Goal: Information Seeking & Learning: Learn about a topic

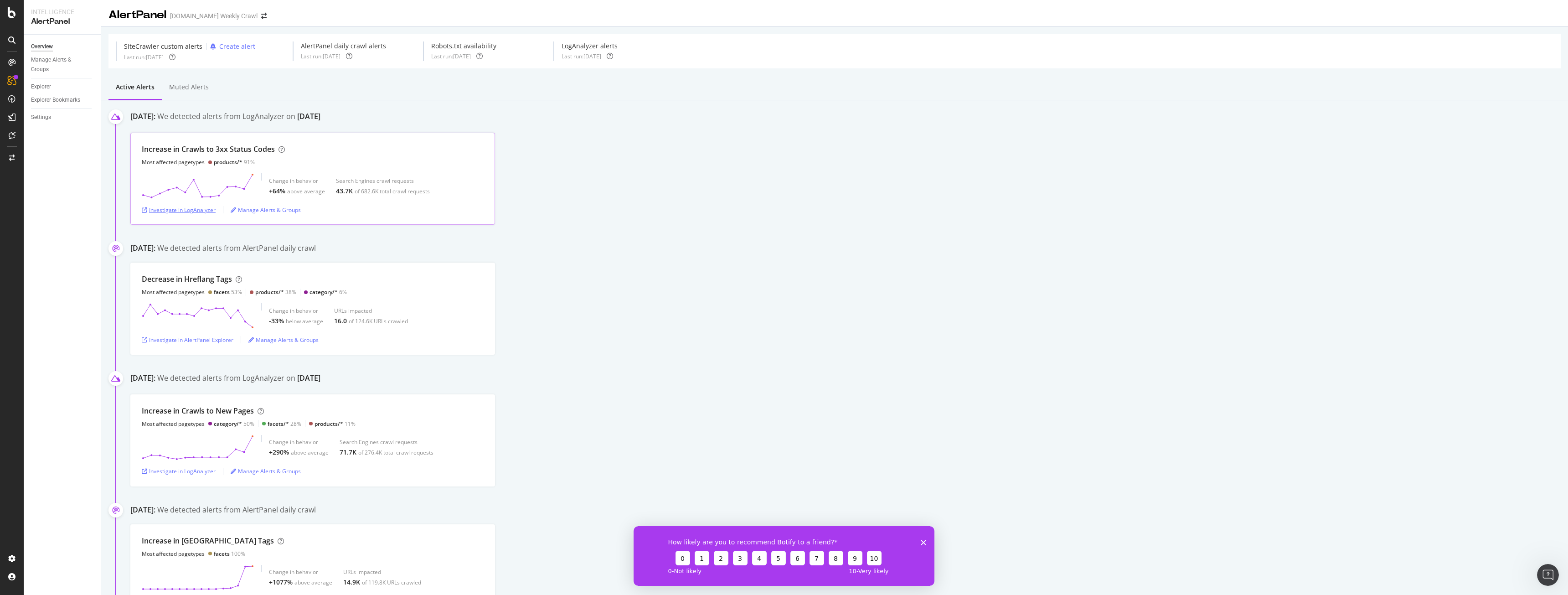
click at [214, 209] on div "Investigate in LogAnalyzer" at bounding box center [178, 210] width 74 height 8
click at [609, 202] on div "Increase in Crawls to 3xx Status Codes Most affected pagetypes products/* 91% C…" at bounding box center [849, 178] width 1438 height 92
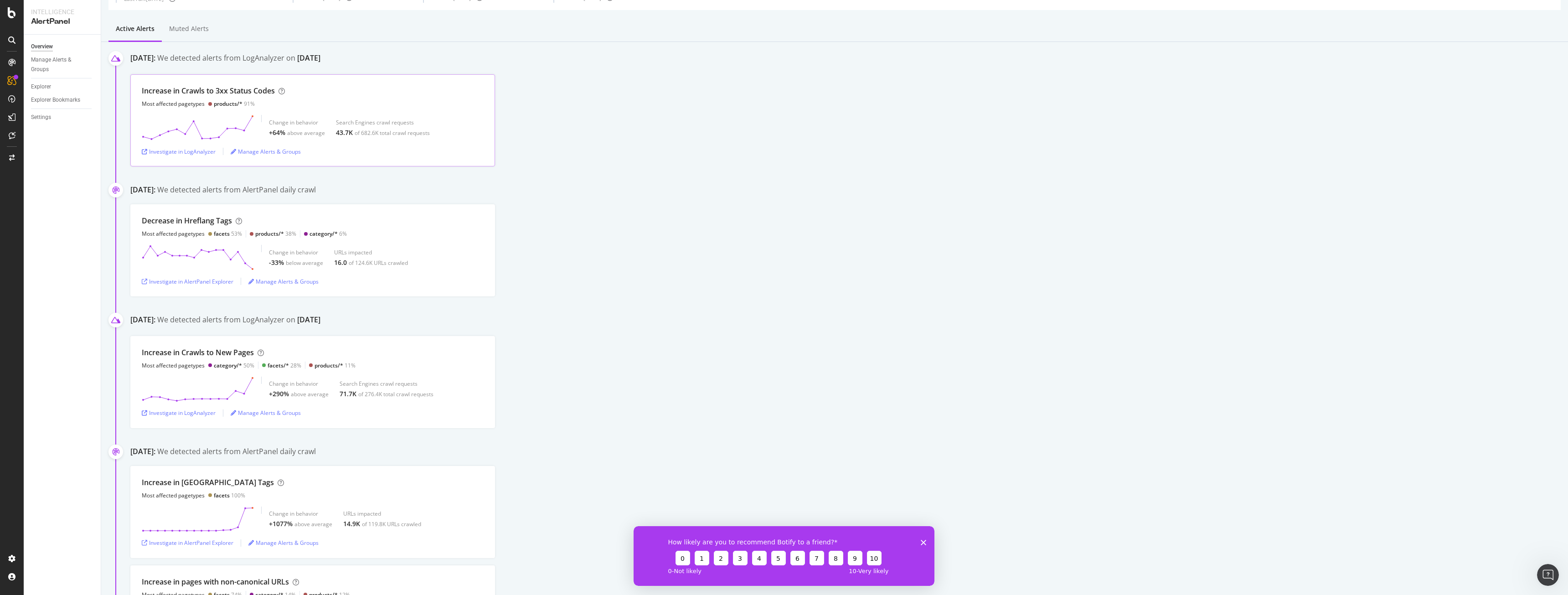
scroll to position [40, 0]
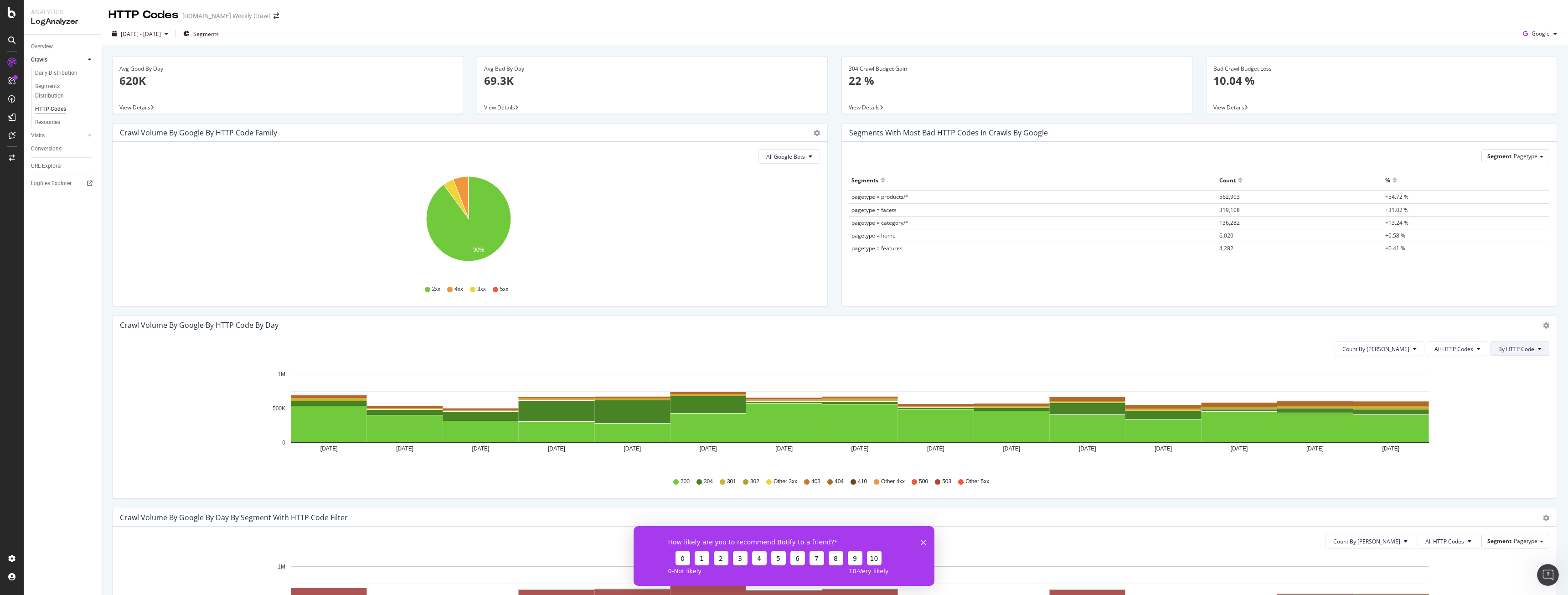
click at [1514, 349] on span "By HTTP Code" at bounding box center [1516, 349] width 36 height 8
click at [1436, 353] on button "All HTTP Codes" at bounding box center [1457, 349] width 61 height 15
click at [1446, 351] on span "All HTTP Codes" at bounding box center [1454, 349] width 39 height 8
click at [1460, 354] on button "All HTTP Codes" at bounding box center [1457, 349] width 61 height 15
click at [1459, 354] on button "All HTTP Codes" at bounding box center [1457, 349] width 61 height 15
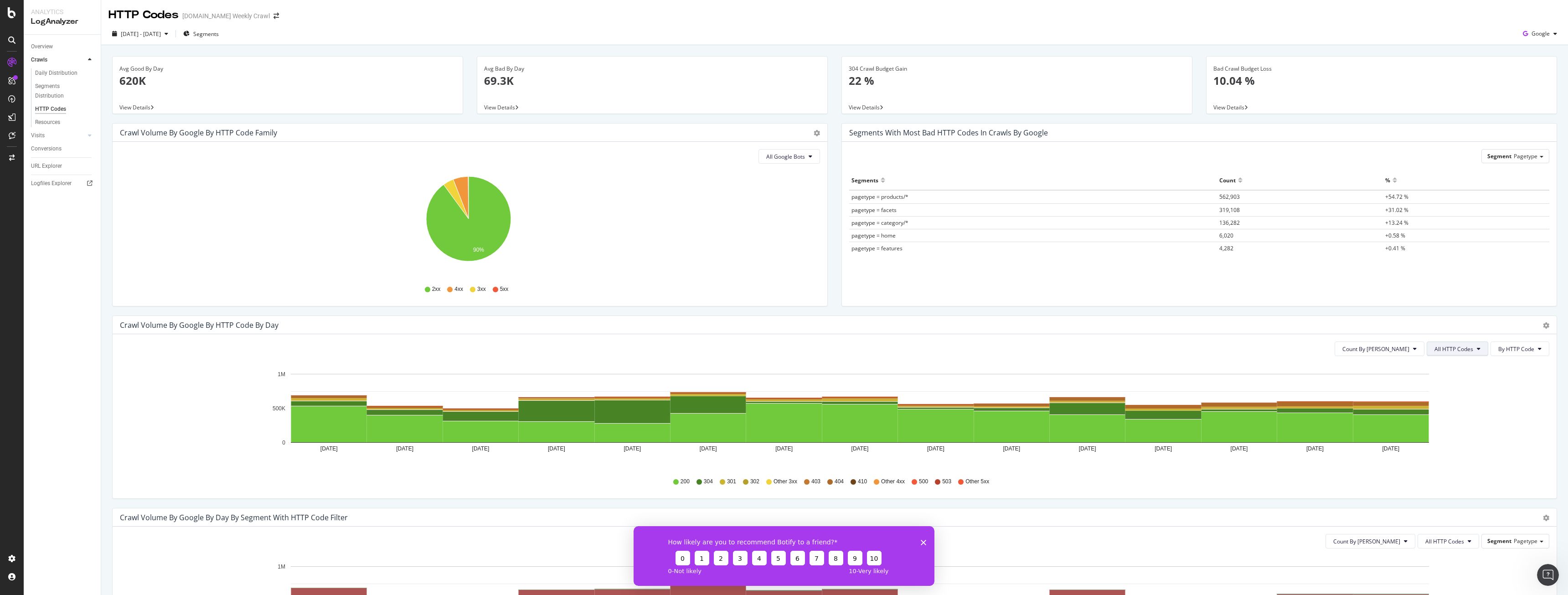
click at [1459, 354] on button "All HTTP Codes" at bounding box center [1457, 349] width 61 height 15
click at [1448, 420] on span "3xx family" at bounding box center [1452, 417] width 46 height 8
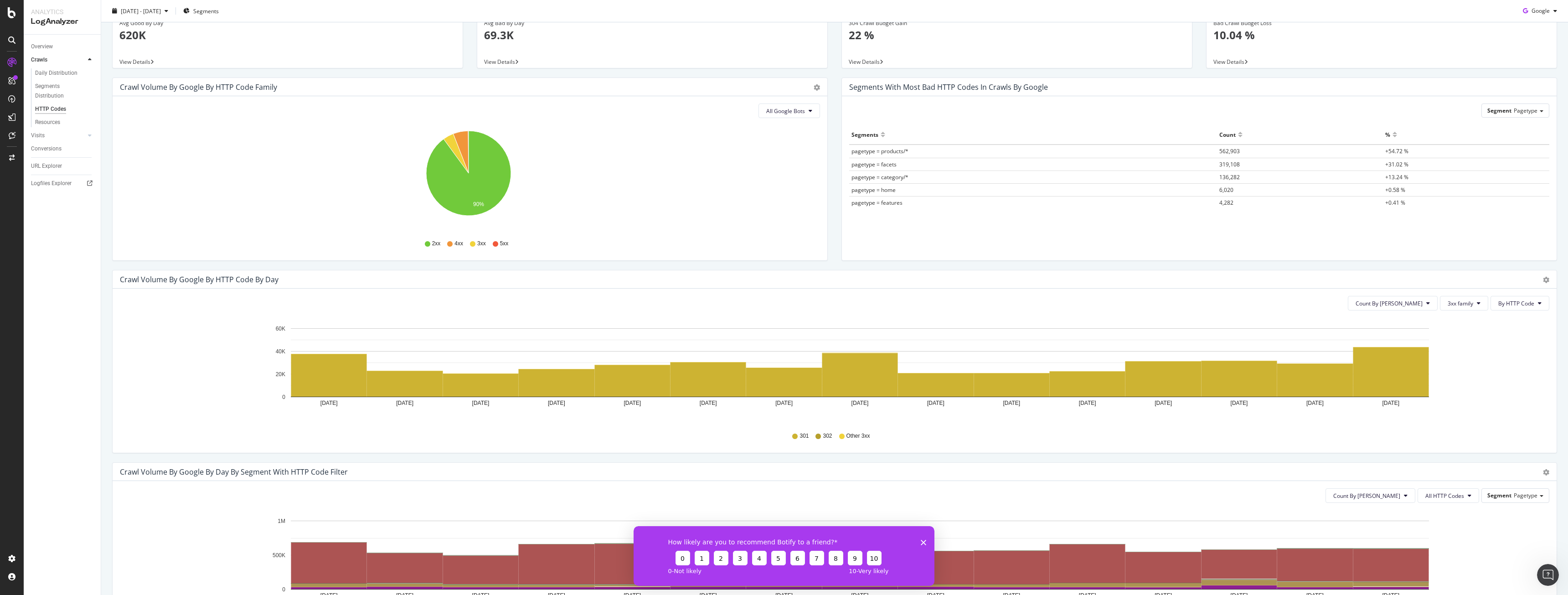
scroll to position [228, 0]
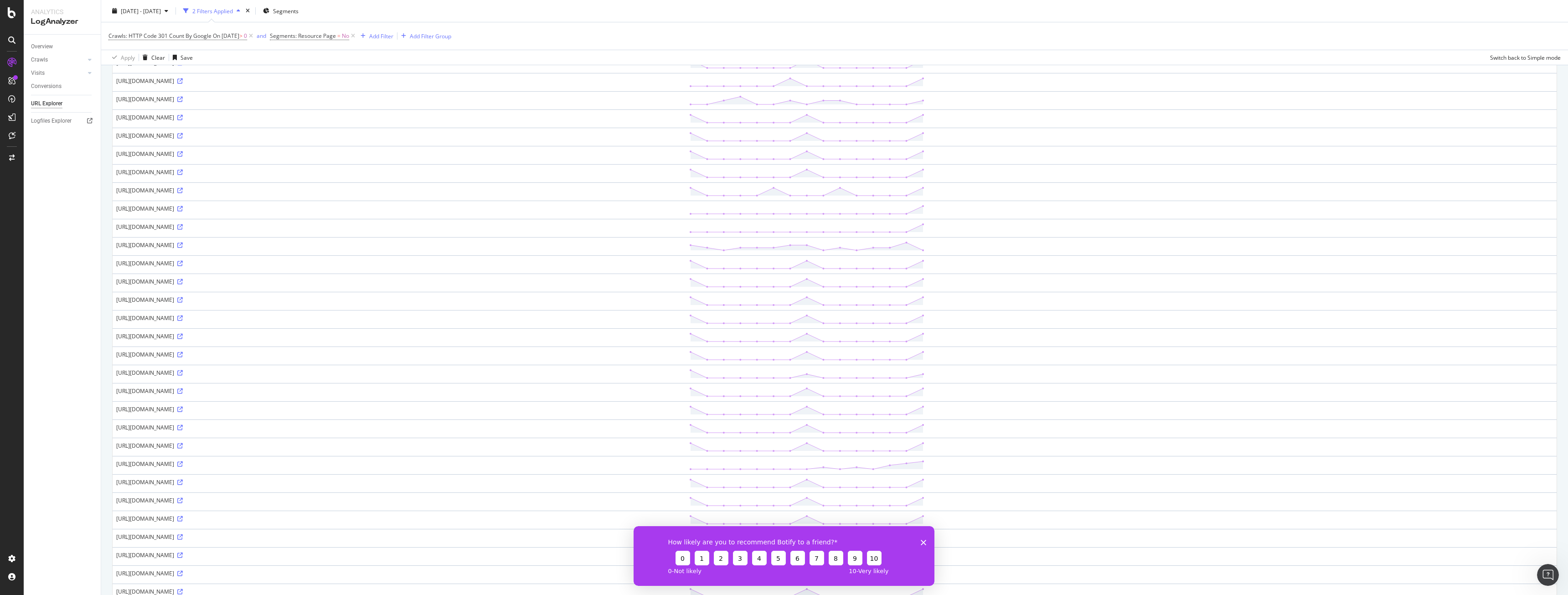
scroll to position [228, 0]
drag, startPoint x: 456, startPoint y: 258, endPoint x: 483, endPoint y: 343, distance: 89.2
click at [483, 343] on tbody "[URL][DOMAIN_NAME] [URL][DOMAIN_NAME][PERSON_NAME] [URL][DOMAIN_NAME] [URL][DOM…" at bounding box center [835, 389] width 1444 height 912
click at [483, 343] on div "[URL][DOMAIN_NAME]" at bounding box center [399, 343] width 565 height 8
drag, startPoint x: 489, startPoint y: 357, endPoint x: 487, endPoint y: 205, distance: 152.0
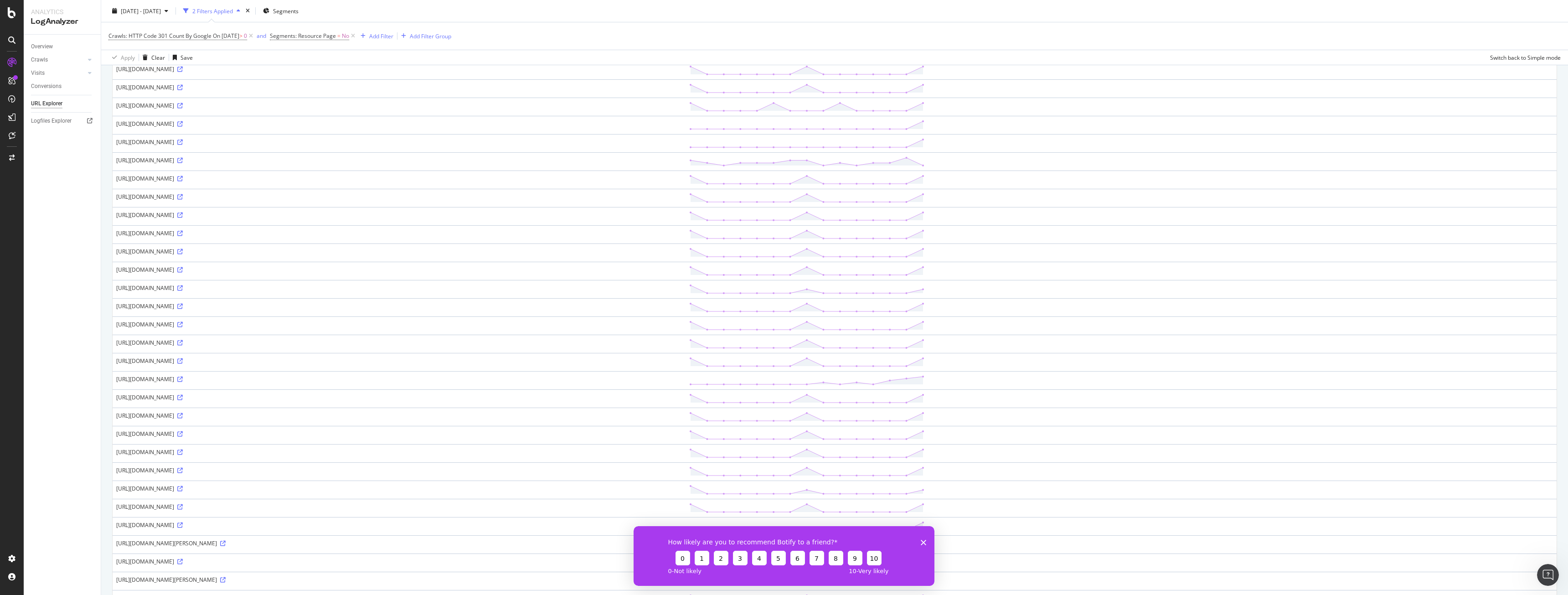
click at [487, 205] on tbody "[URL][DOMAIN_NAME] [URL][DOMAIN_NAME][PERSON_NAME] [URL][DOMAIN_NAME] [URL][DOM…" at bounding box center [835, 389] width 1444 height 912
click at [487, 204] on td "[URL][DOMAIN_NAME]" at bounding box center [399, 198] width 573 height 19
drag, startPoint x: 487, startPoint y: 204, endPoint x: 541, endPoint y: 381, distance: 185.1
click at [541, 381] on tbody "[URL][DOMAIN_NAME] [URL][DOMAIN_NAME][PERSON_NAME] [URL][DOMAIN_NAME] [URL][DOM…" at bounding box center [835, 389] width 1444 height 912
click at [541, 381] on div "[URL][DOMAIN_NAME]" at bounding box center [399, 379] width 565 height 8
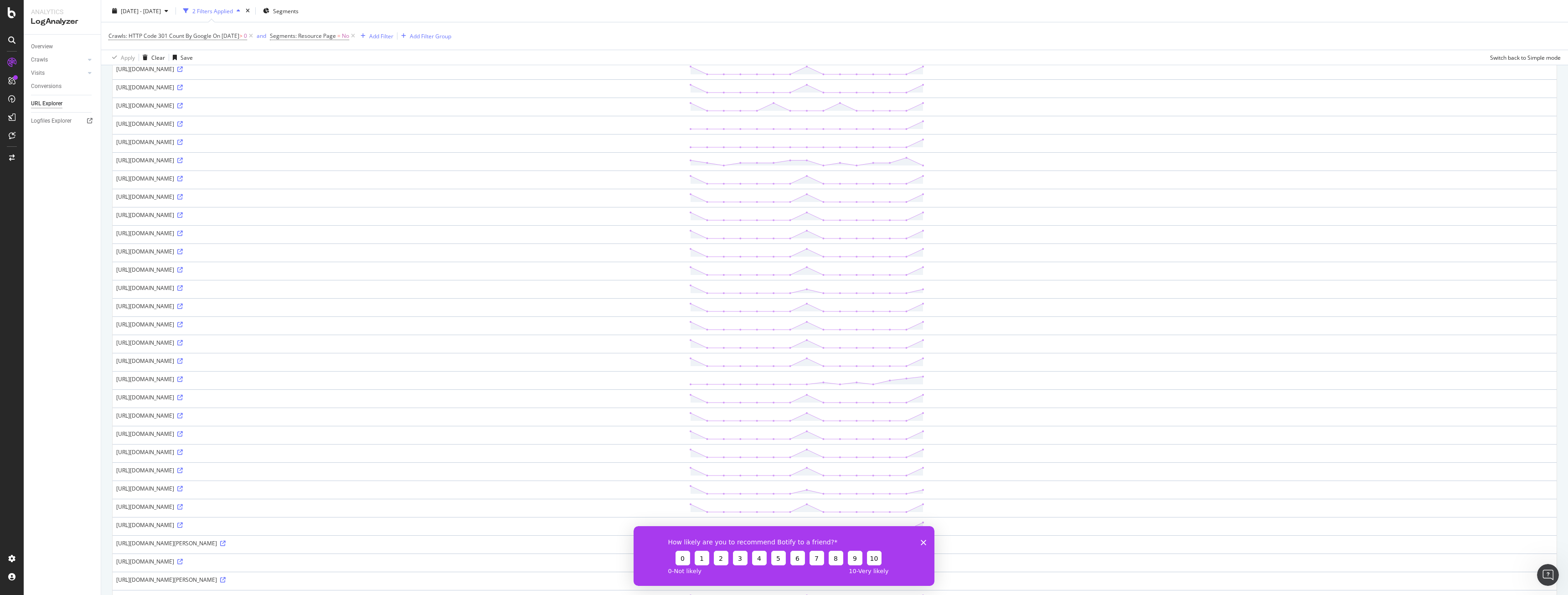
drag, startPoint x: 545, startPoint y: 351, endPoint x: 505, endPoint y: 205, distance: 151.4
click at [505, 205] on tbody "[URL][DOMAIN_NAME] [URL][DOMAIN_NAME][PERSON_NAME] [URL][DOMAIN_NAME] [URL][DOM…" at bounding box center [835, 389] width 1444 height 912
click at [505, 205] on td "[URL][DOMAIN_NAME]" at bounding box center [399, 198] width 573 height 19
drag, startPoint x: 505, startPoint y: 205, endPoint x: 542, endPoint y: 362, distance: 161.3
click at [542, 362] on tbody "[URL][DOMAIN_NAME] [URL][DOMAIN_NAME][PERSON_NAME] [URL][DOMAIN_NAME] [URL][DOM…" at bounding box center [835, 389] width 1444 height 912
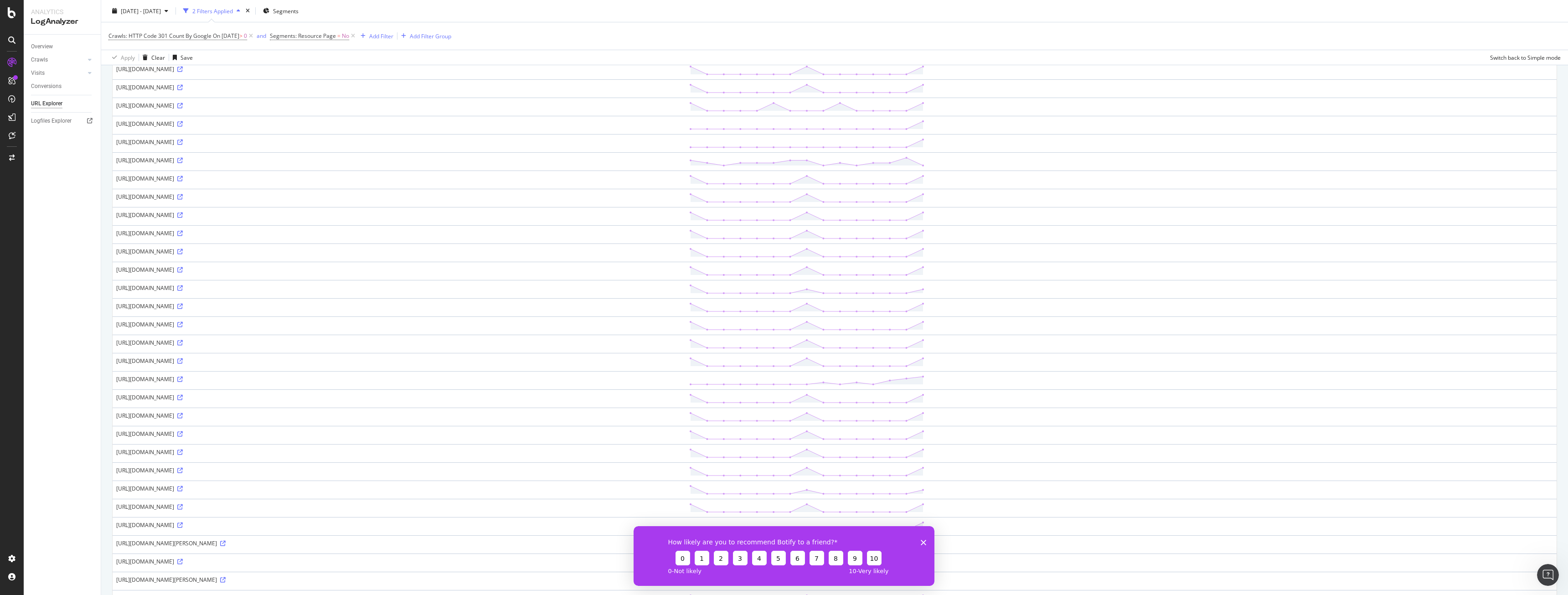
click at [542, 362] on div "[URL][DOMAIN_NAME]" at bounding box center [399, 361] width 565 height 8
drag, startPoint x: 545, startPoint y: 364, endPoint x: 504, endPoint y: 239, distance: 131.6
click at [504, 239] on tbody "[URL][DOMAIN_NAME] [URL][DOMAIN_NAME][PERSON_NAME] [URL][DOMAIN_NAME] [URL][DOM…" at bounding box center [835, 389] width 1444 height 912
click at [502, 235] on div "[URL][DOMAIN_NAME]" at bounding box center [399, 233] width 565 height 8
click at [524, 337] on tbody "[URL][DOMAIN_NAME] [URL][DOMAIN_NAME][PERSON_NAME] [URL][DOMAIN_NAME] [URL][DOM…" at bounding box center [835, 389] width 1444 height 912
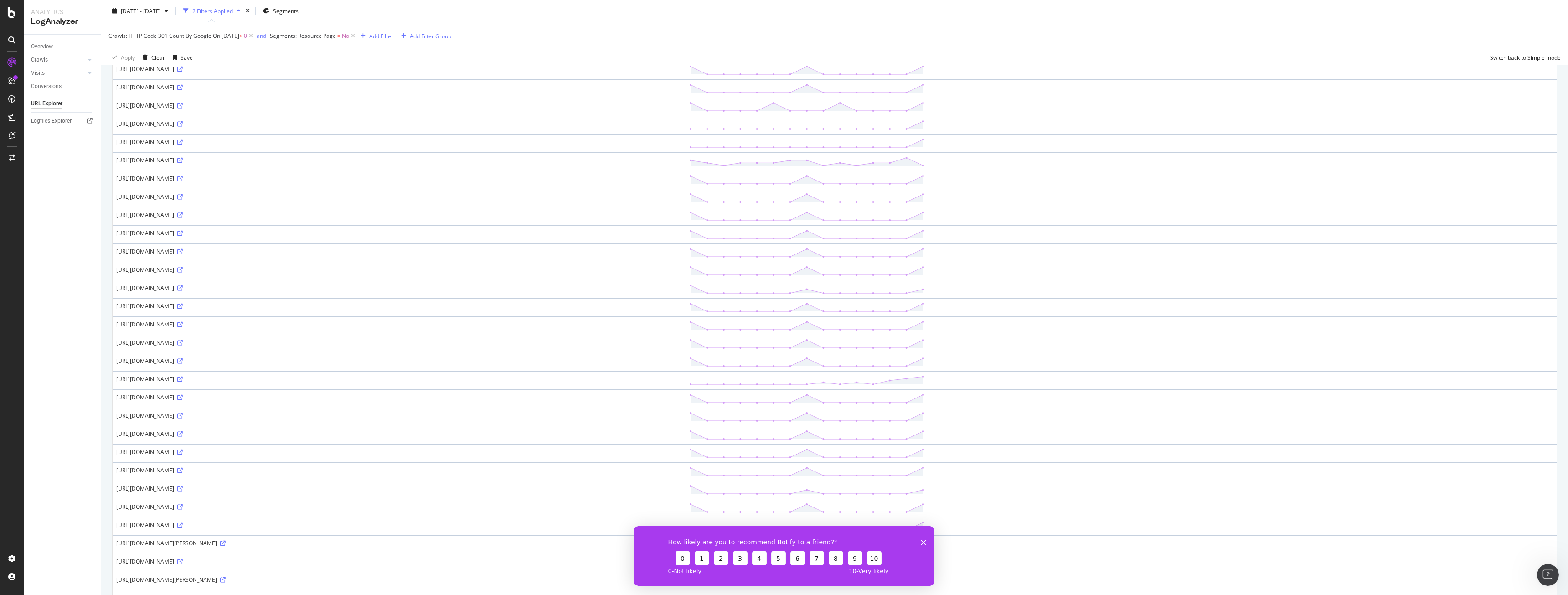
click at [524, 337] on td "[URL][DOMAIN_NAME]" at bounding box center [399, 344] width 573 height 19
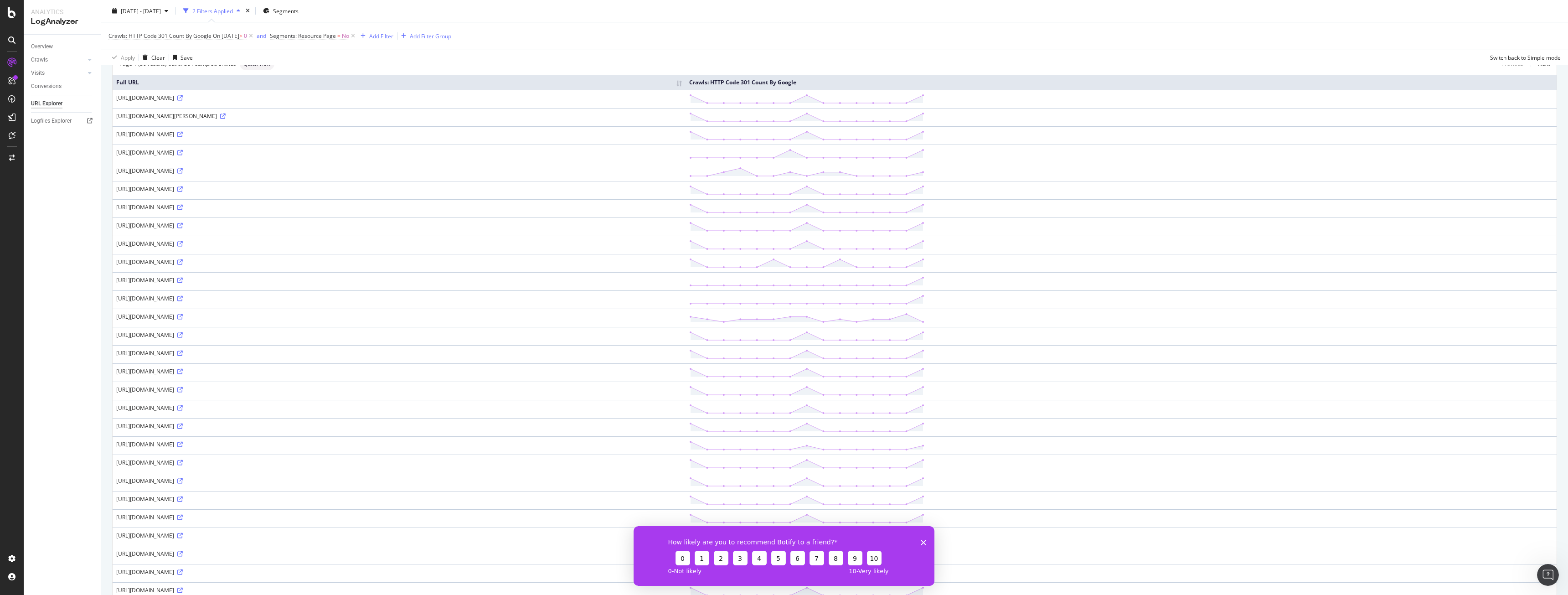
scroll to position [0, 0]
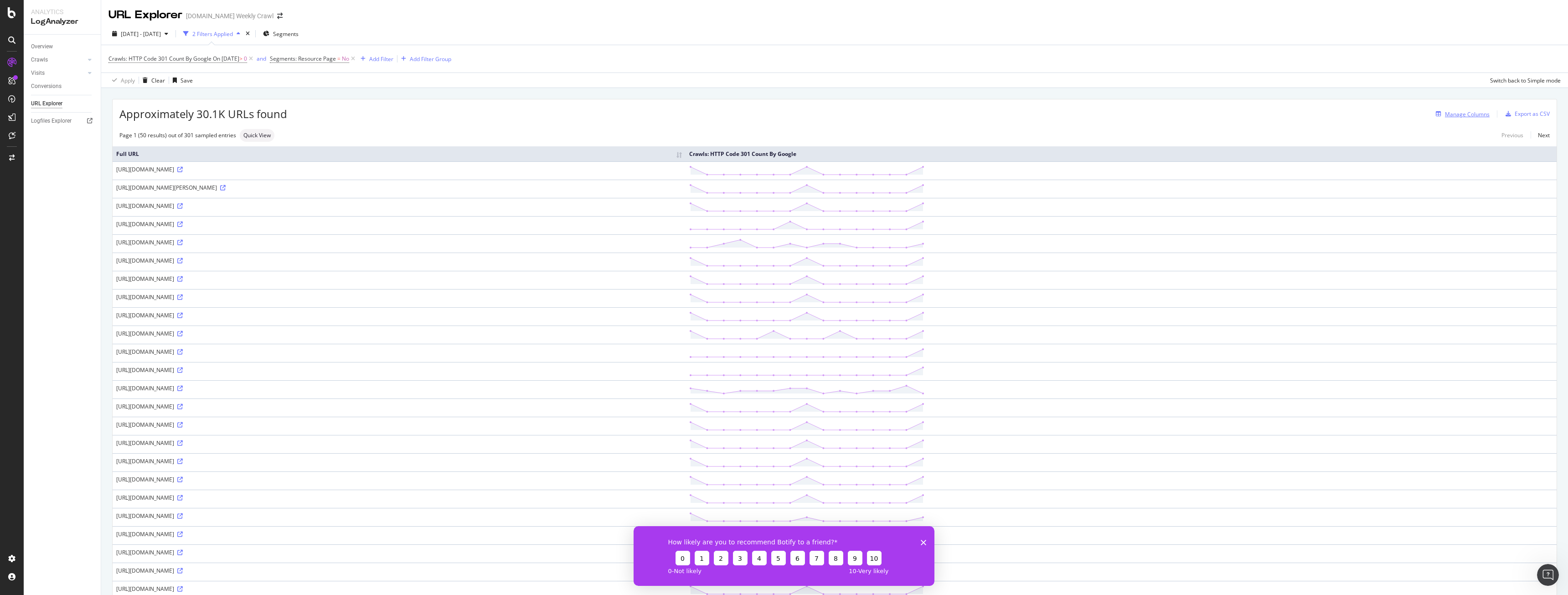
click at [1474, 115] on div "Manage Columns" at bounding box center [1467, 114] width 45 height 8
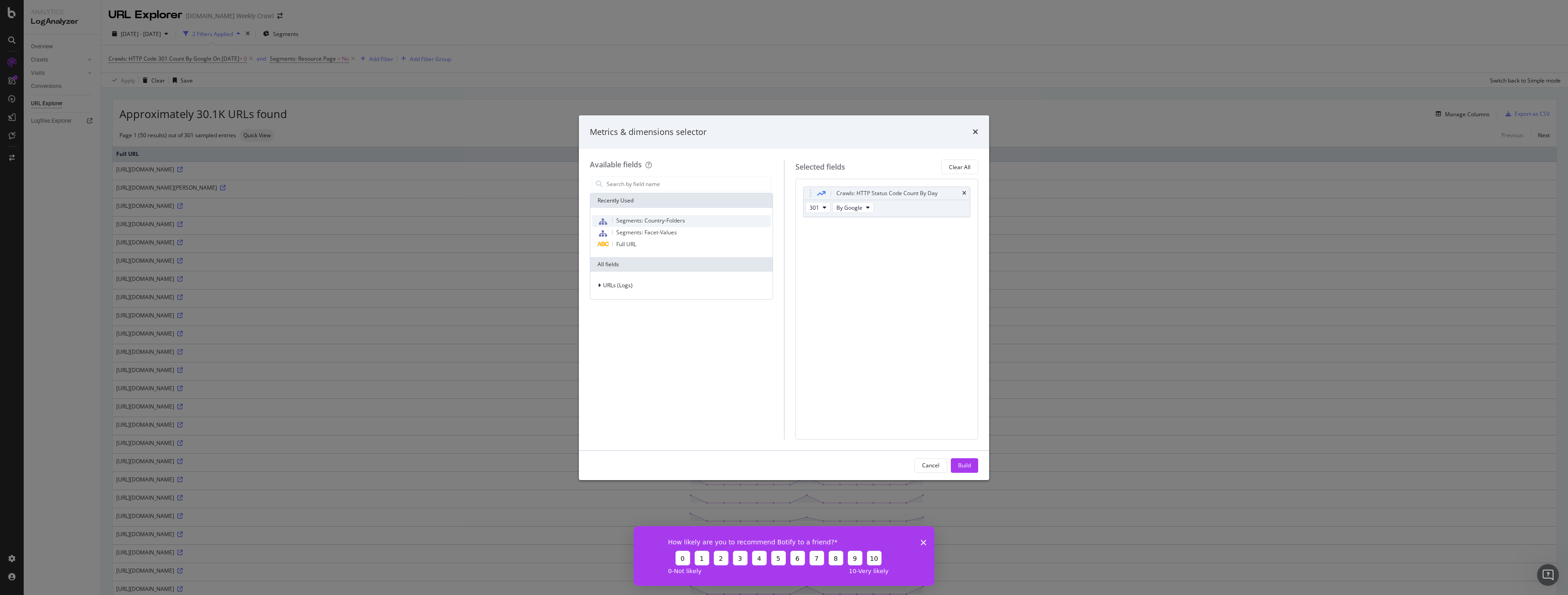
click at [645, 220] on span "Segments: Country-Folders" at bounding box center [651, 221] width 69 height 8
click at [677, 230] on div "Segments: Facet-Values" at bounding box center [681, 233] width 178 height 12
drag, startPoint x: 949, startPoint y: 458, endPoint x: 959, endPoint y: 458, distance: 10.0
click at [953, 458] on div "Cancel Build" at bounding box center [946, 465] width 64 height 15
click at [959, 459] on div "Build" at bounding box center [964, 465] width 13 height 13
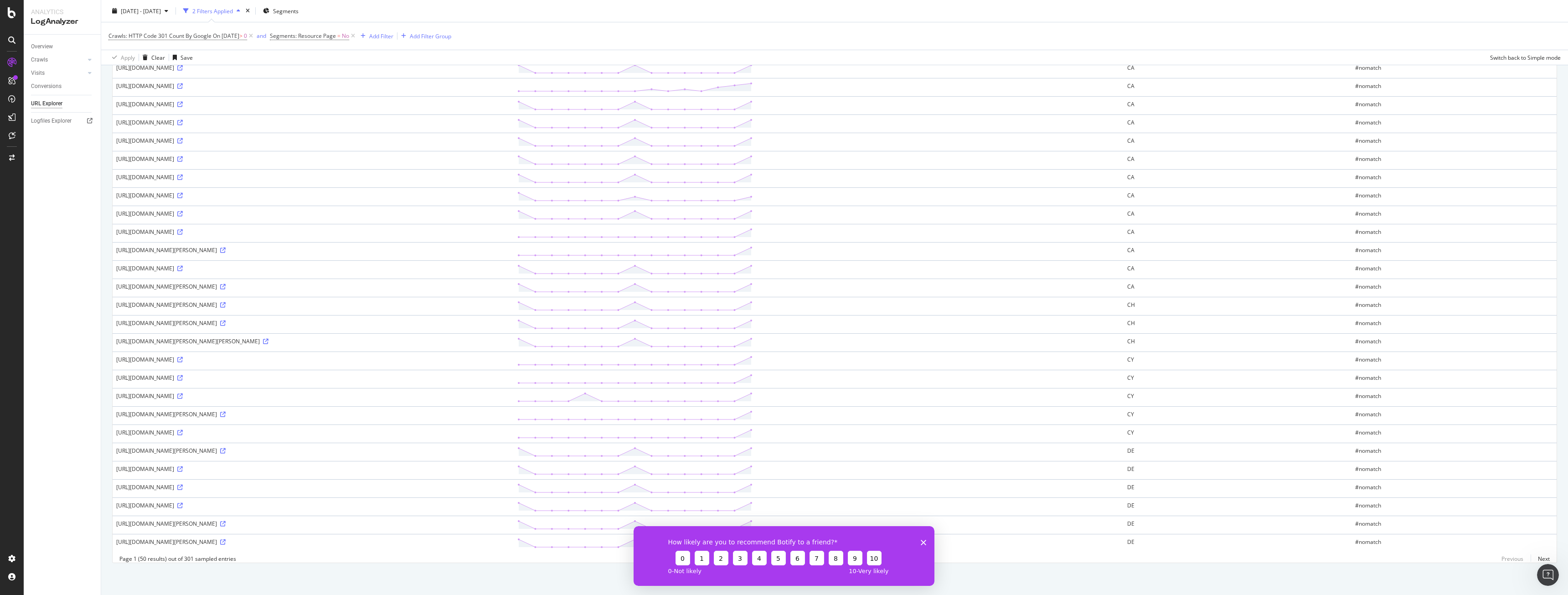
scroll to position [528, 0]
